Goal: Navigation & Orientation: Go to known website

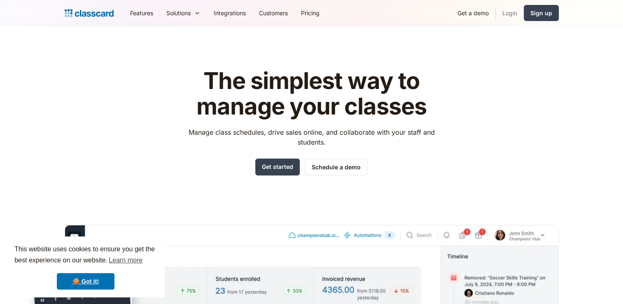
click at [516, 11] on link "Login" at bounding box center [509, 13] width 28 height 19
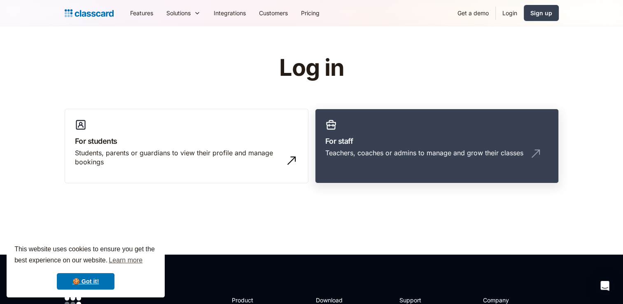
click at [357, 154] on div "Teachers, coaches or admins to manage and grow their classes" at bounding box center [424, 152] width 198 height 9
